Goal: Transaction & Acquisition: Purchase product/service

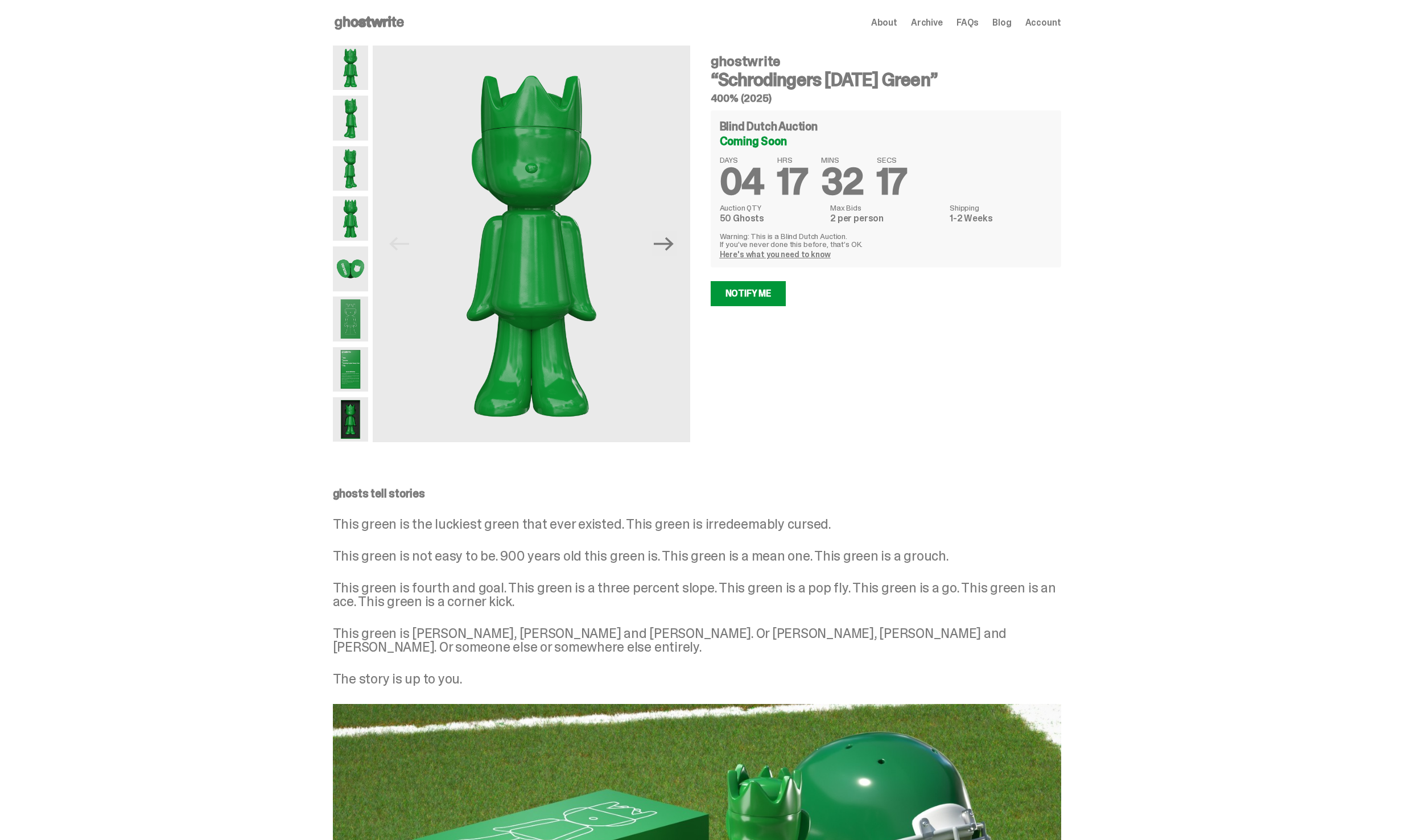
scroll to position [514, 0]
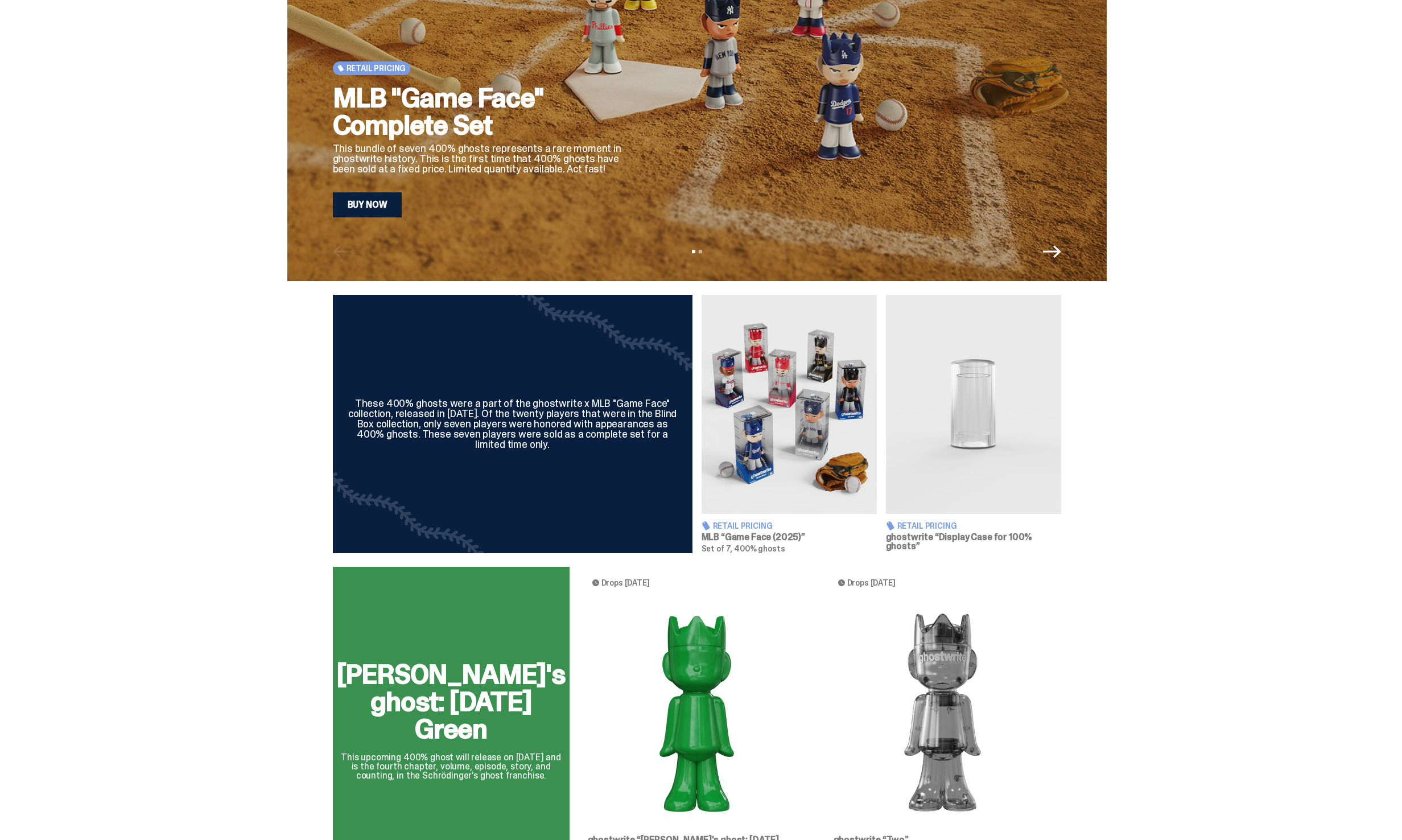
scroll to position [293, 0]
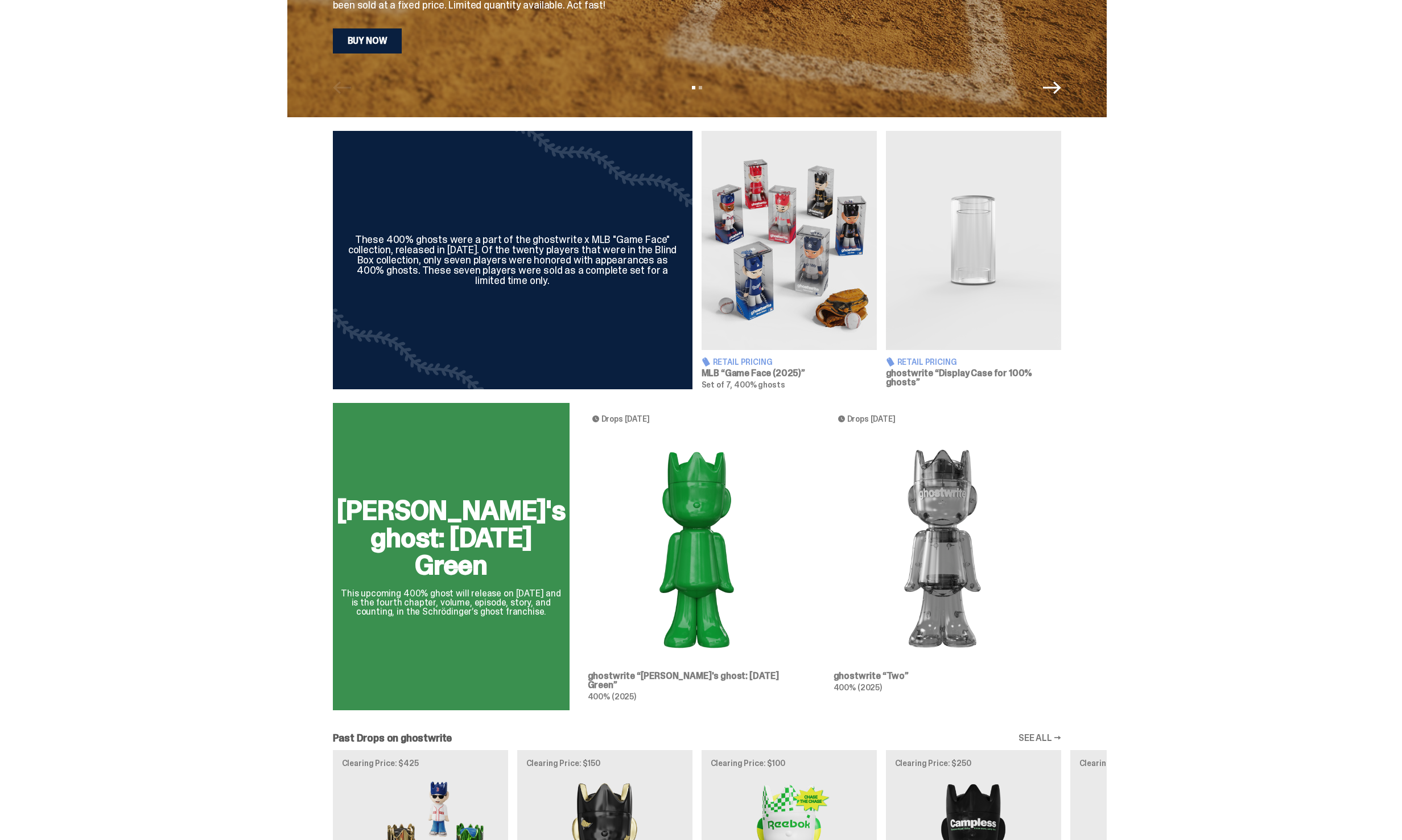
click at [623, 516] on div "[PERSON_NAME]'s ghost: [DATE] Green This upcoming 400% ghost will release on [D…" at bounding box center [697, 561] width 819 height 317
click at [542, 545] on div "[PERSON_NAME]'s ghost: [DATE] Green This upcoming 400% ghost will release on [D…" at bounding box center [697, 561] width 819 height 317
click at [475, 529] on div "[PERSON_NAME]'s ghost: [DATE] Green This upcoming 400% ghost will release on [D…" at bounding box center [697, 561] width 819 height 317
click at [456, 521] on div "[PERSON_NAME]'s ghost: [DATE] Green This upcoming 400% ghost will release on [D…" at bounding box center [697, 561] width 819 height 317
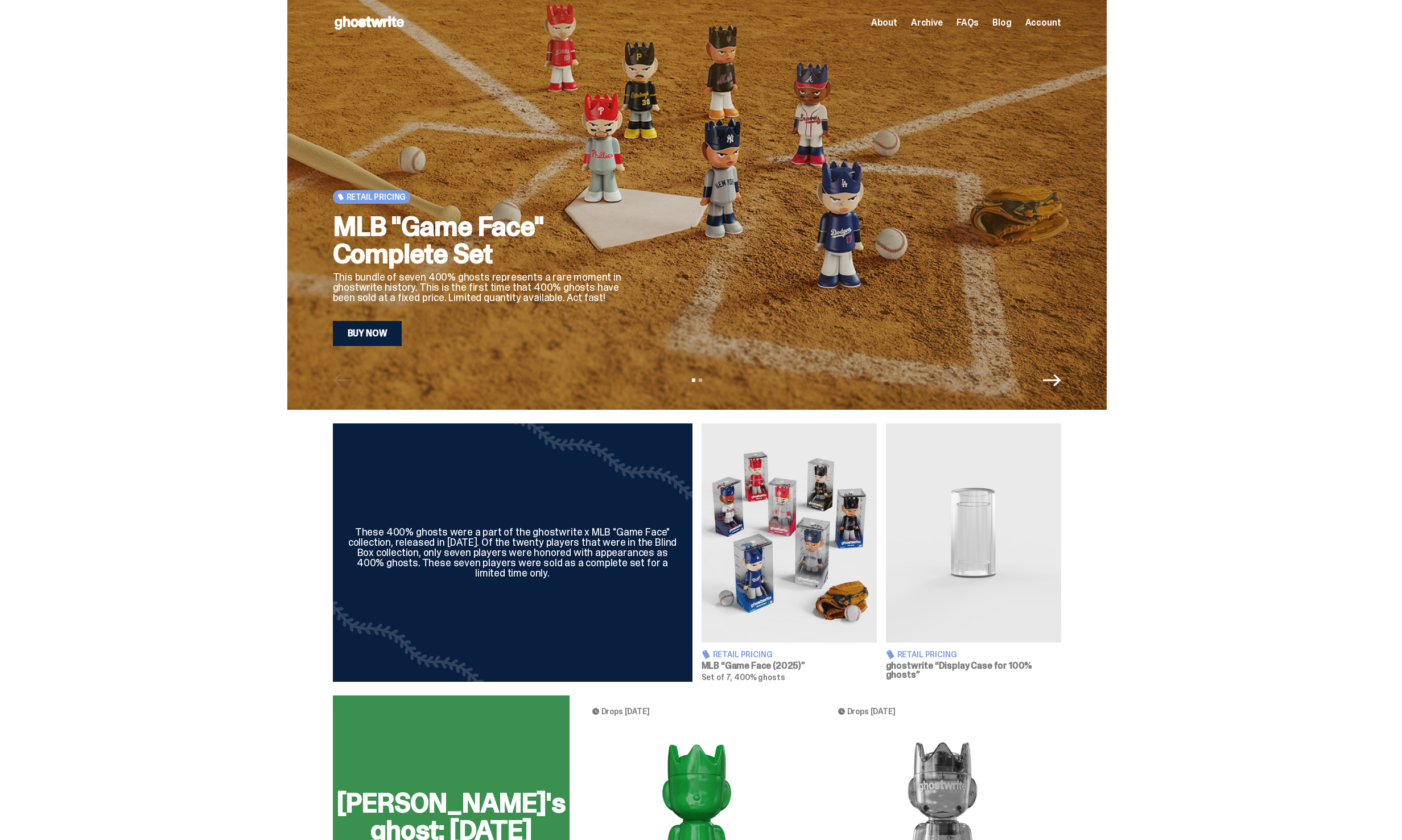
click at [471, 767] on div "[PERSON_NAME]'s ghost: [DATE] Green This upcoming 400% ghost will release on [D…" at bounding box center [697, 853] width 819 height 317
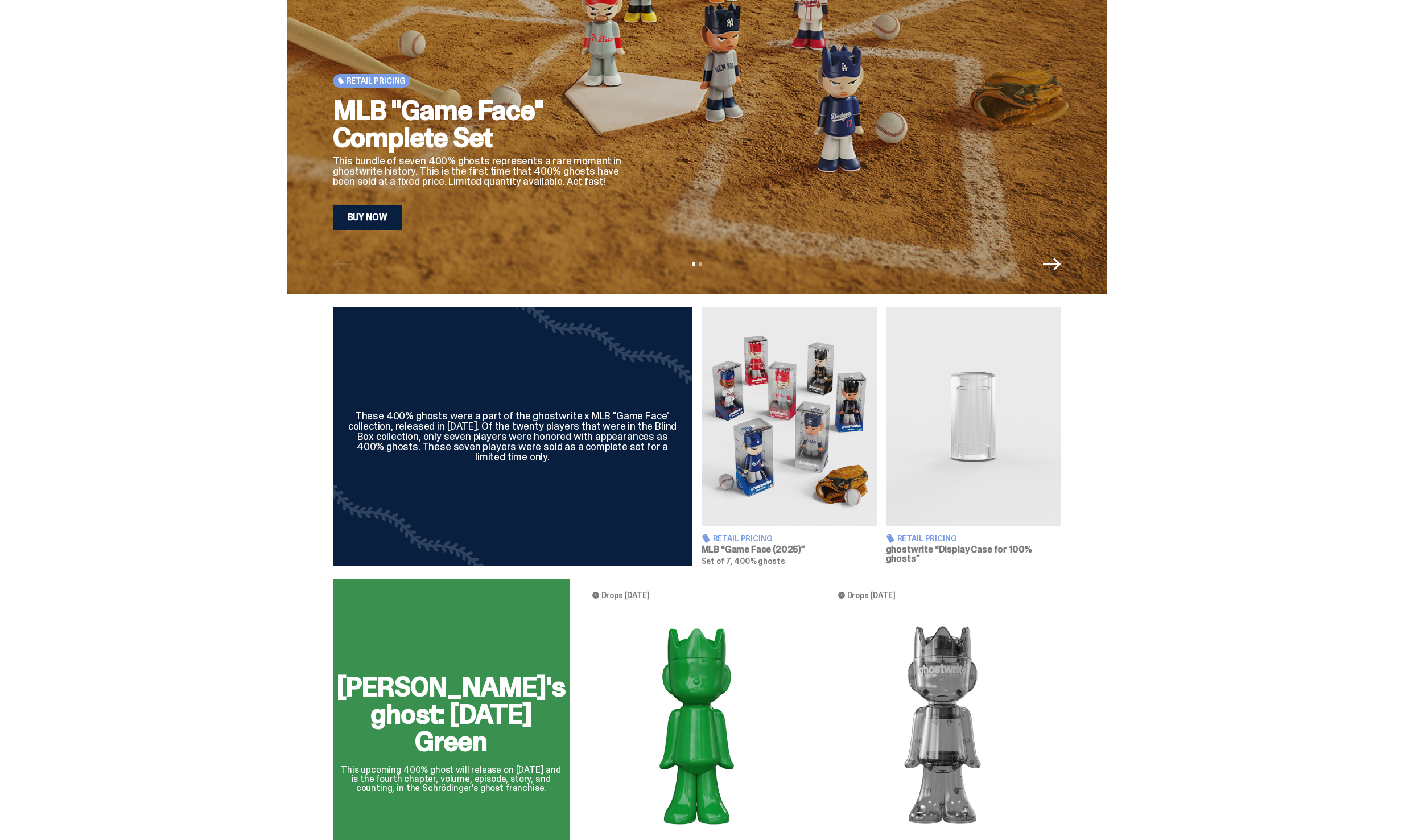
scroll to position [218, 0]
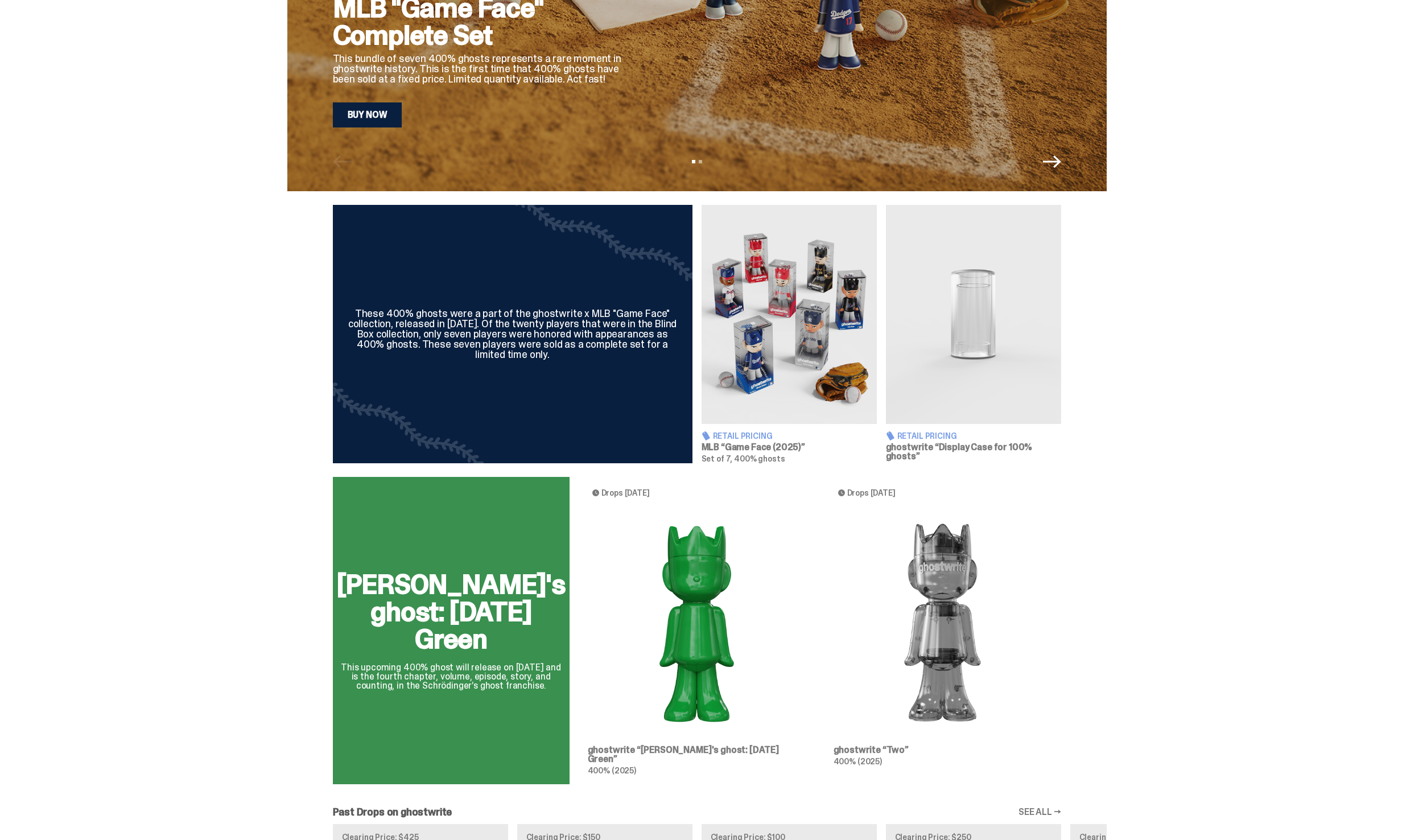
click at [533, 620] on div "[PERSON_NAME]'s ghost: [DATE] Green This upcoming 400% ghost will release on [D…" at bounding box center [697, 635] width 819 height 317
click at [652, 639] on div "[PERSON_NAME]'s ghost: [DATE] Green This upcoming 400% ghost will release on [D…" at bounding box center [697, 635] width 819 height 317
